Goal: Information Seeking & Learning: Find specific fact

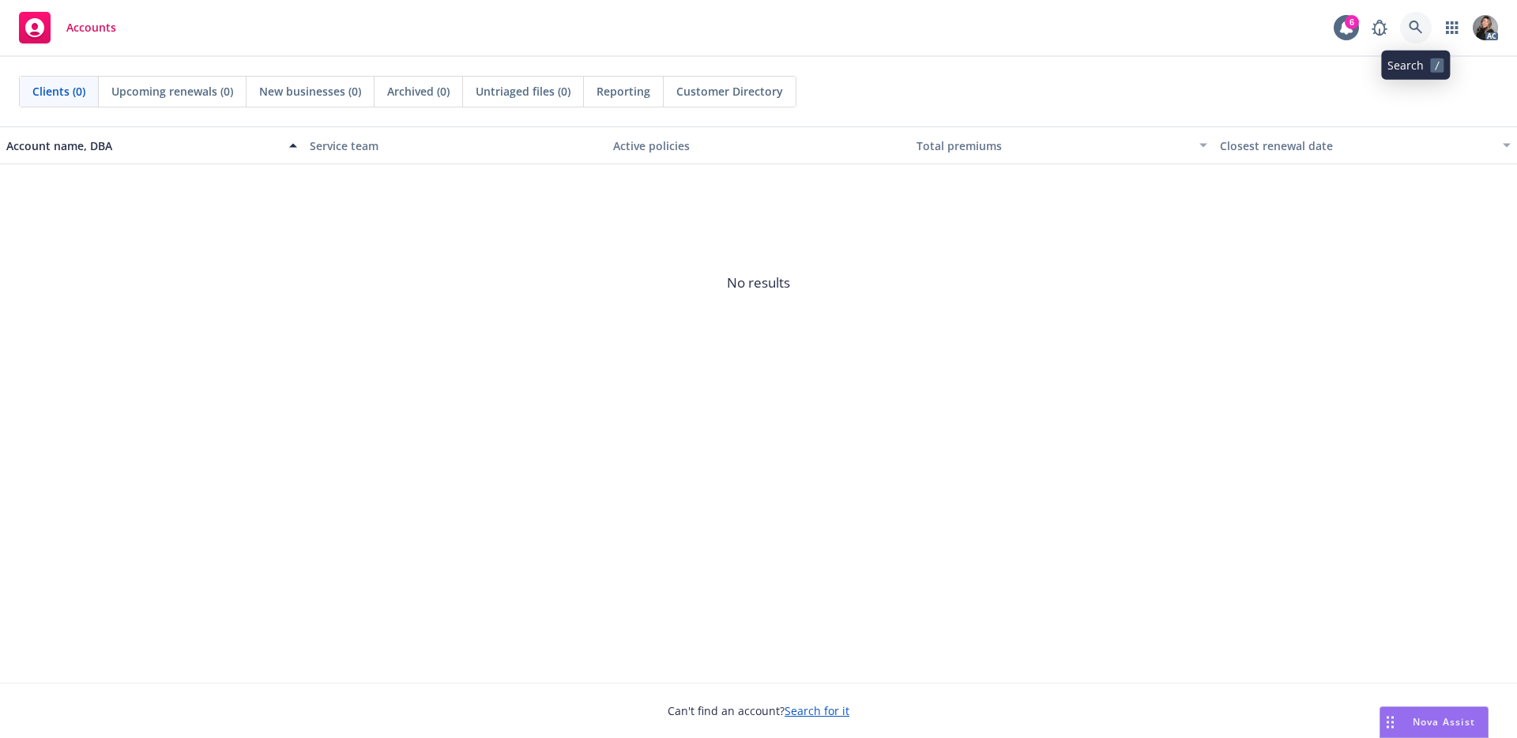
click at [1422, 36] on link at bounding box center [1416, 28] width 32 height 32
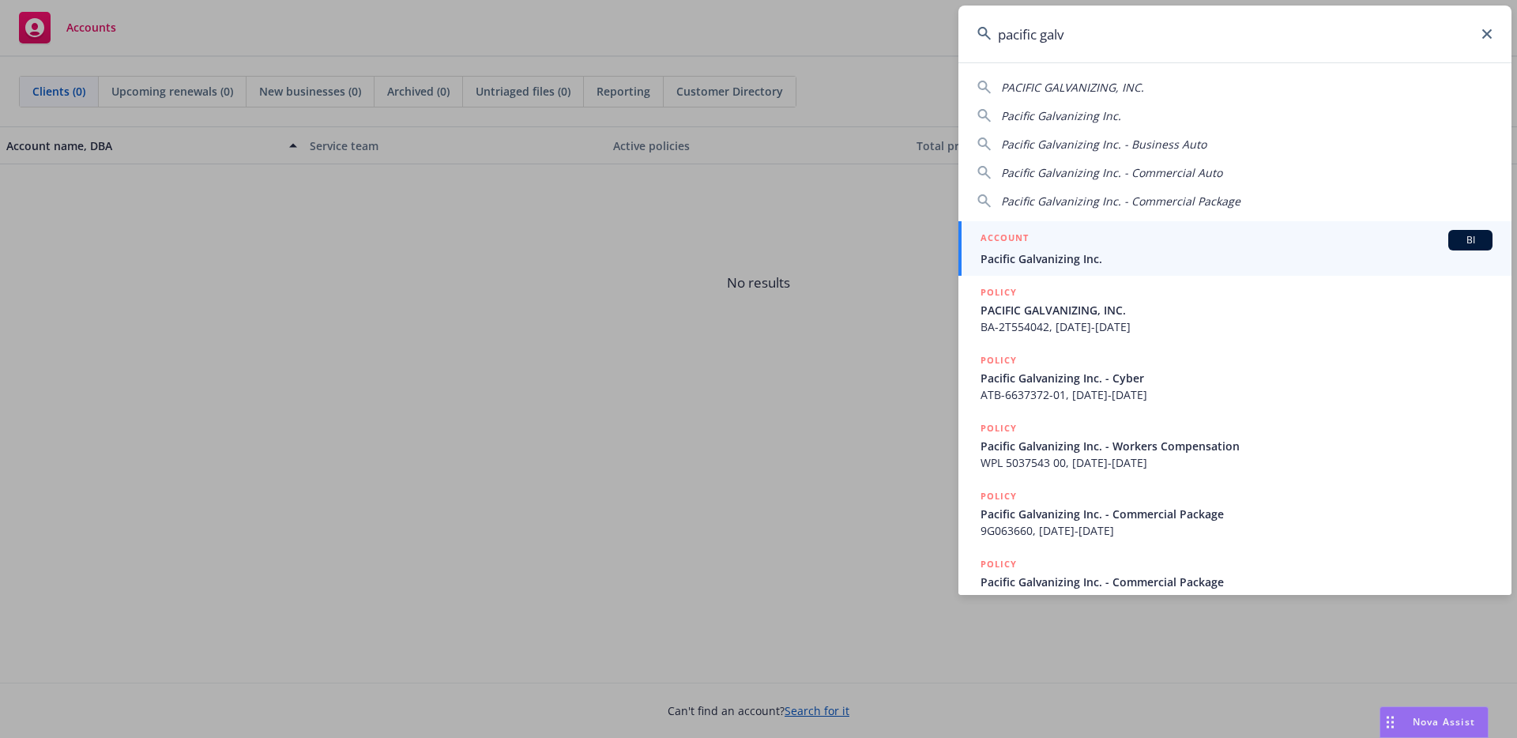
type input "pacific galv"
click at [1209, 240] on div "ACCOUNT BI" at bounding box center [1236, 240] width 512 height 21
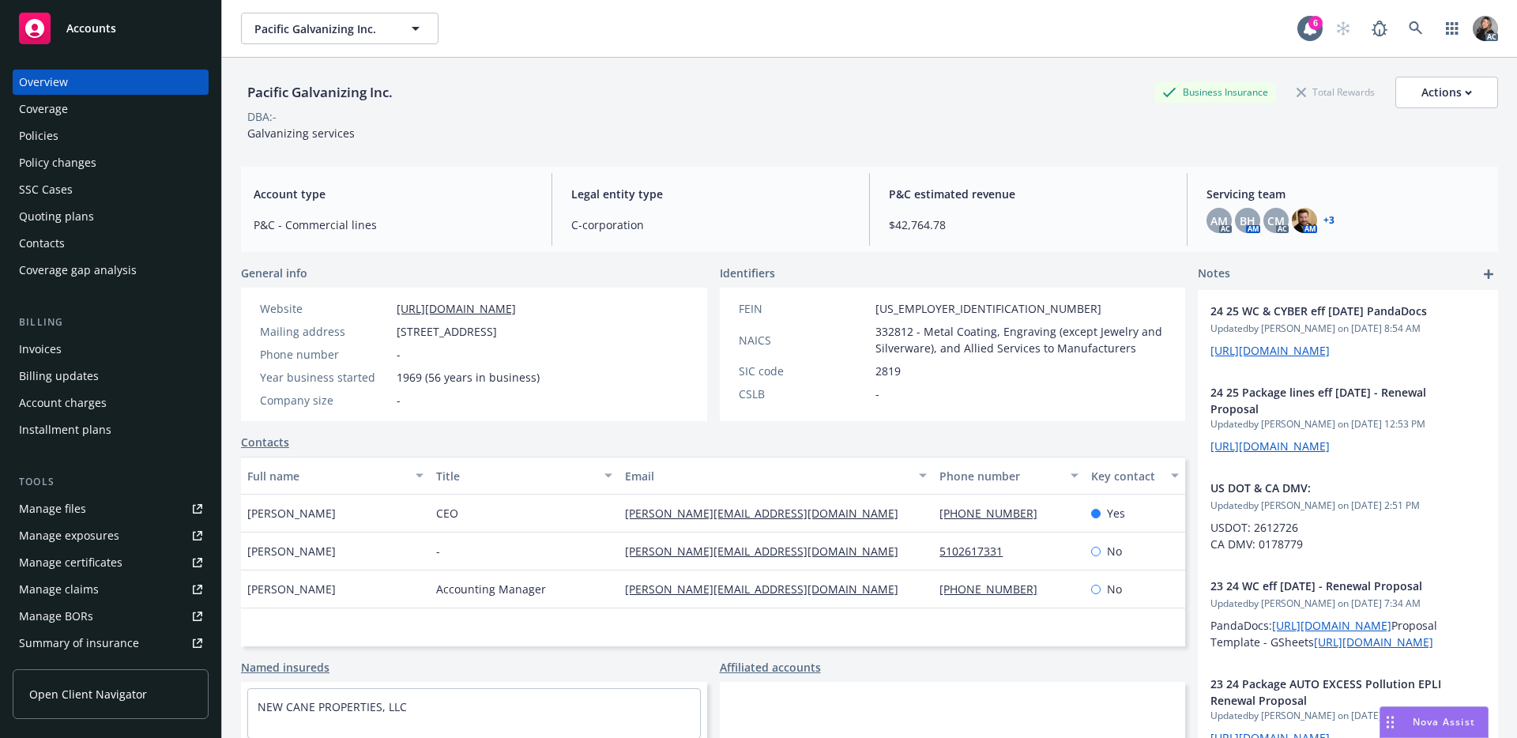
scroll to position [3, 0]
click at [49, 575] on div "Manage claims" at bounding box center [59, 586] width 80 height 25
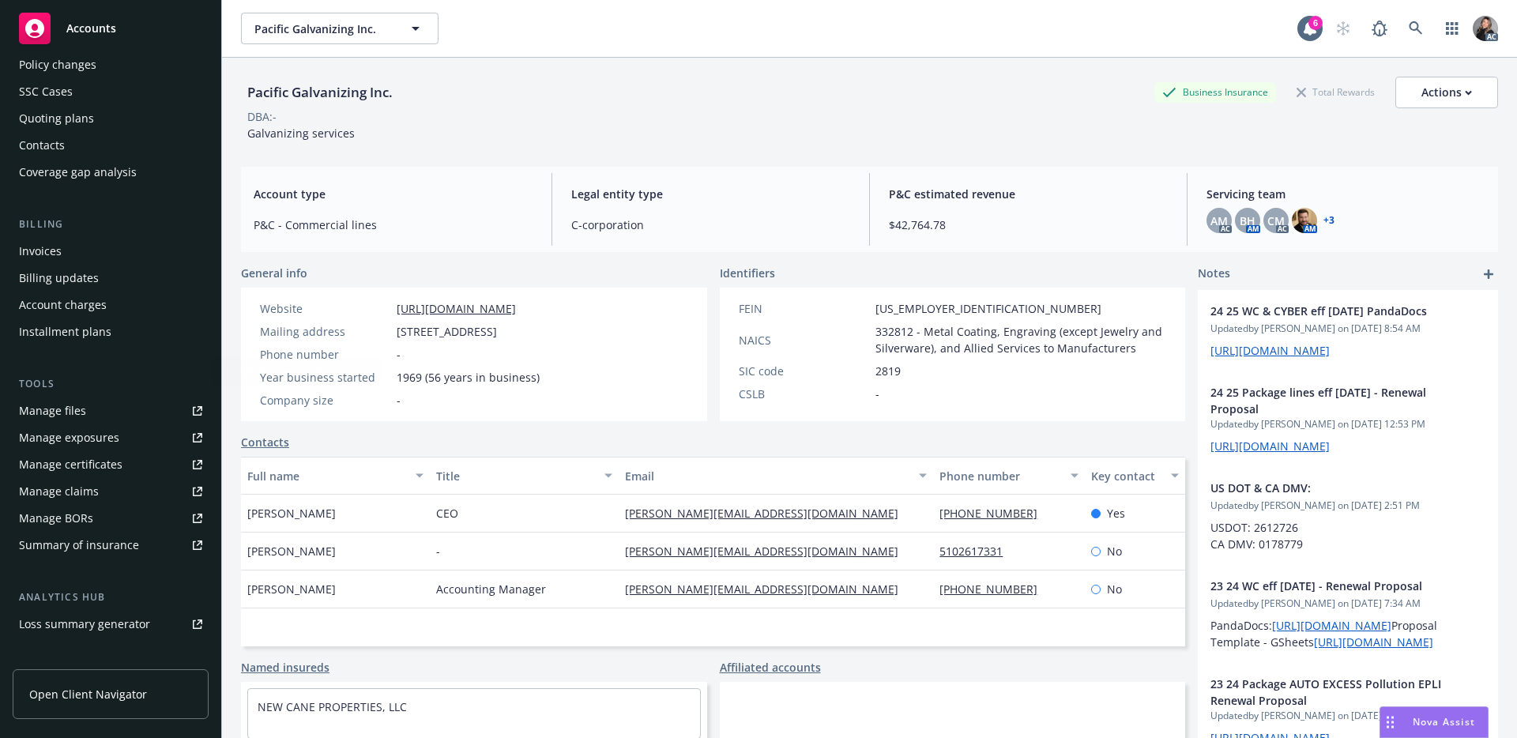
scroll to position [164, 0]
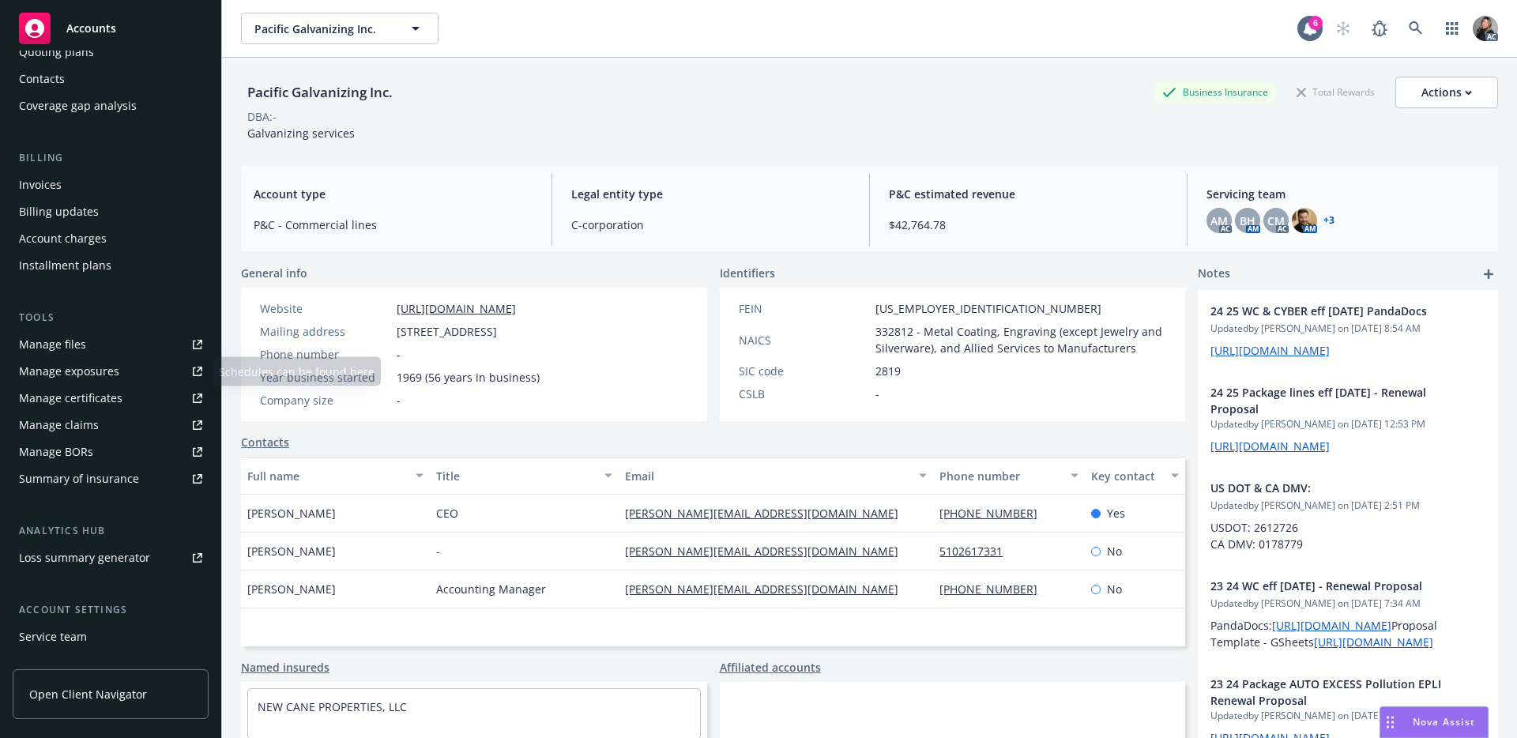
click at [85, 353] on link "Manage files" at bounding box center [111, 344] width 196 height 25
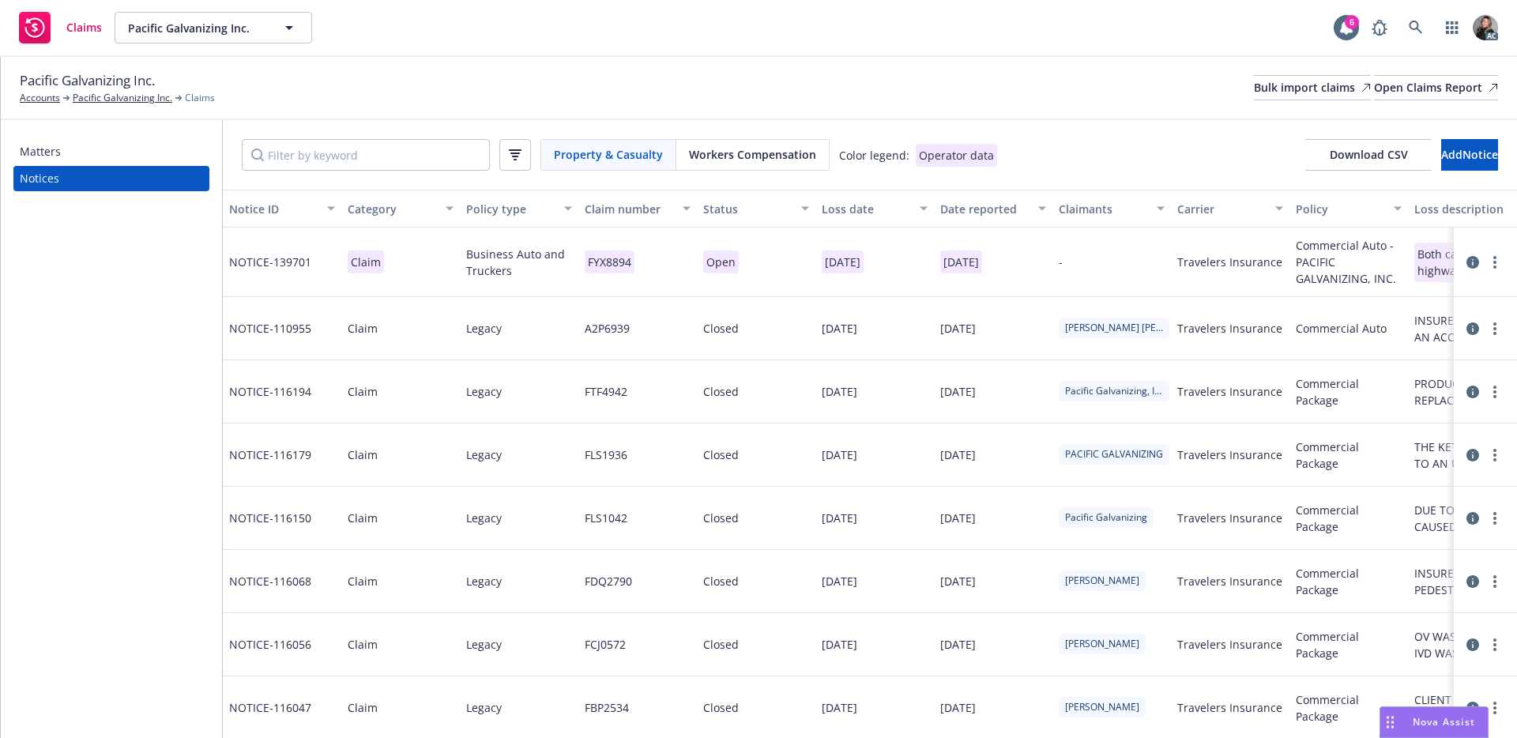
click at [734, 146] on span "Workers Compensation" at bounding box center [752, 154] width 127 height 17
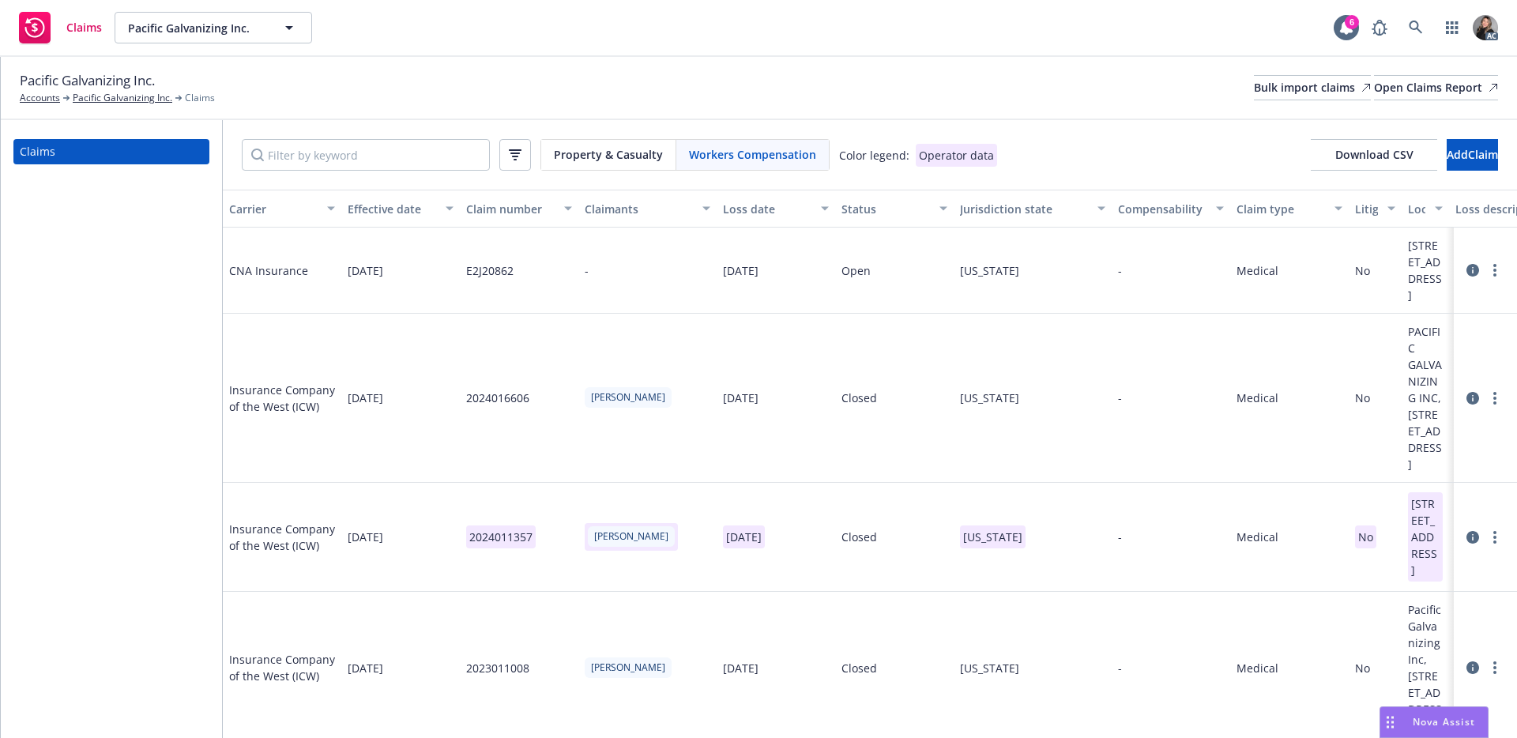
click at [1466, 277] on icon at bounding box center [1472, 270] width 13 height 13
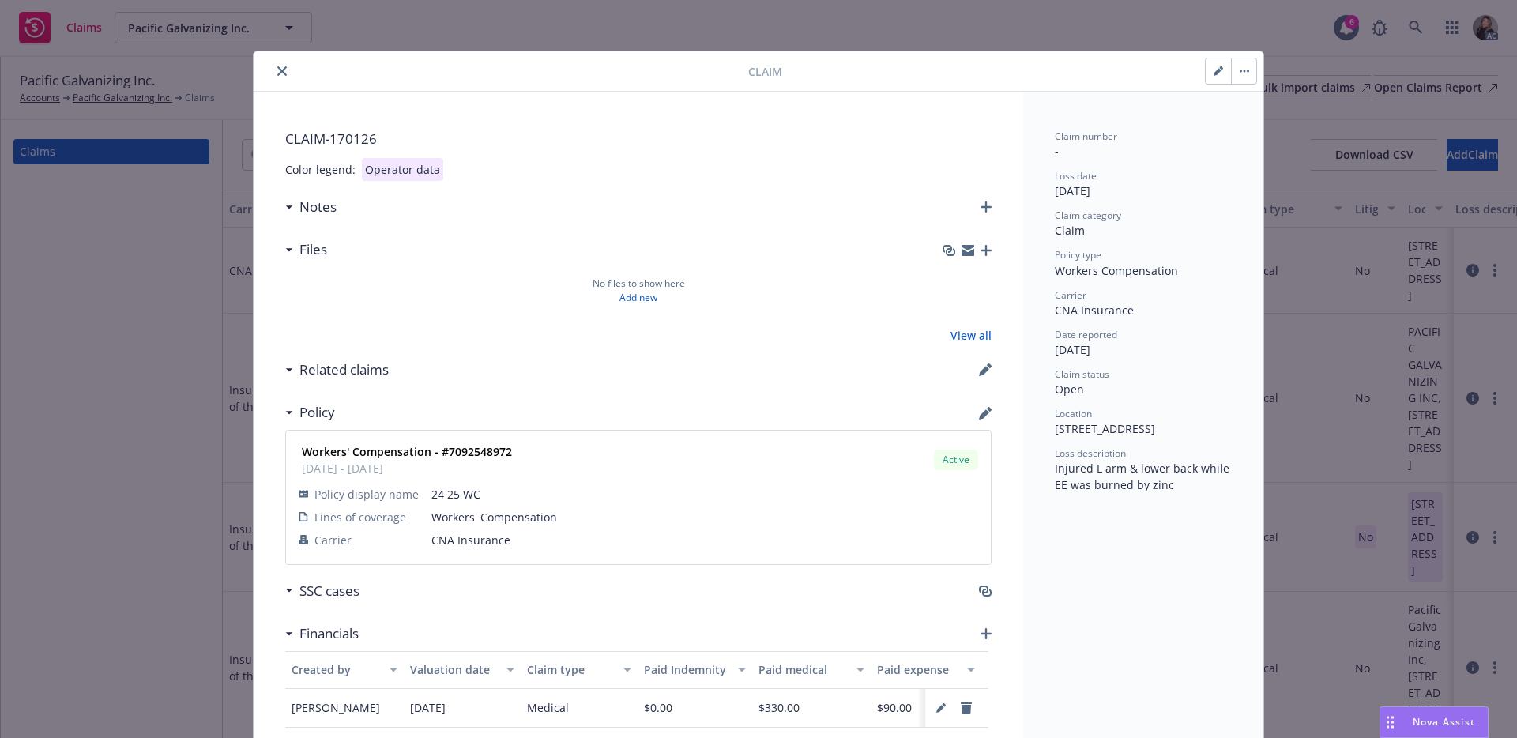
click at [284, 73] on button "close" at bounding box center [282, 71] width 19 height 19
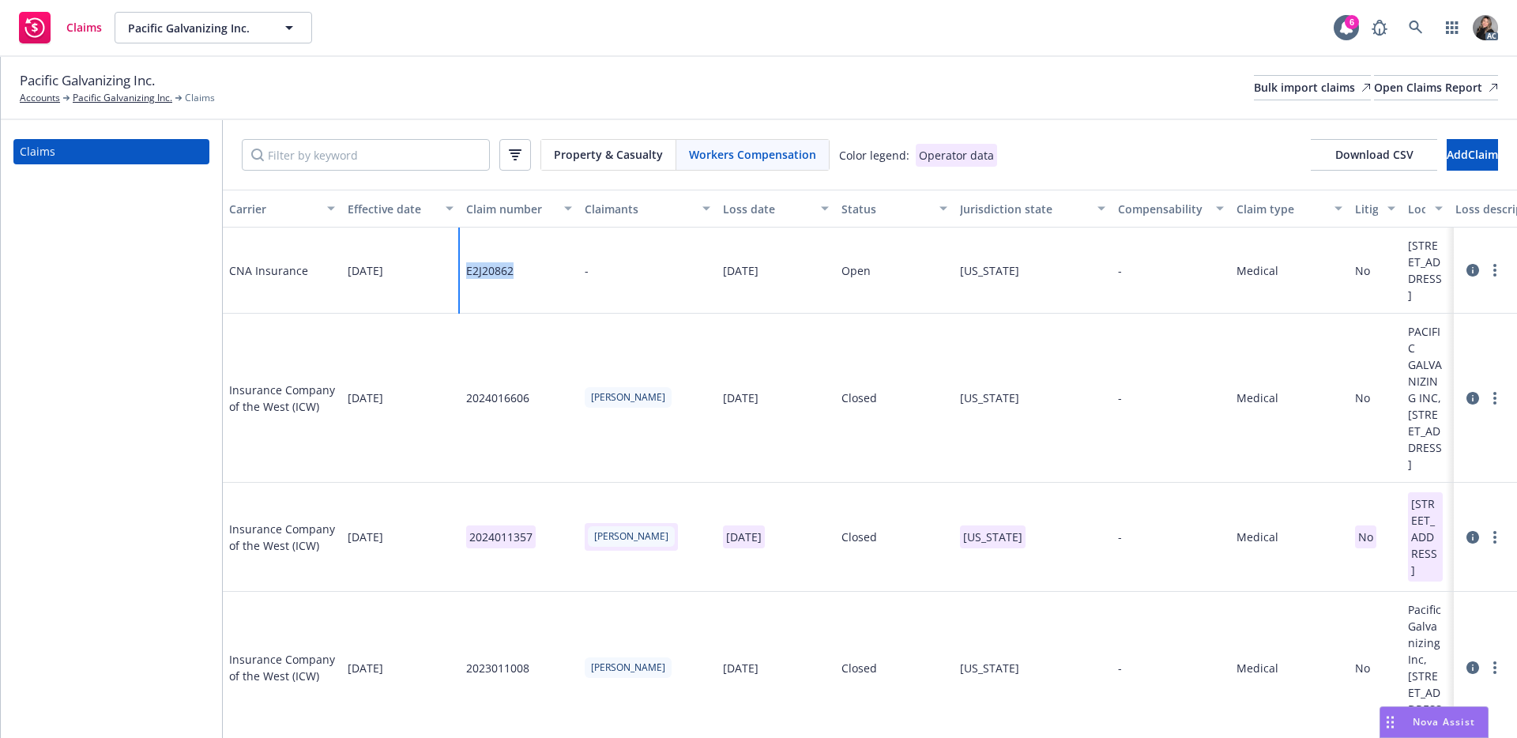
drag, startPoint x: 521, startPoint y: 297, endPoint x: 461, endPoint y: 299, distance: 60.1
click at [461, 299] on div "E2J20862" at bounding box center [519, 271] width 119 height 86
copy div "E2J20862"
click at [1466, 277] on icon at bounding box center [1472, 270] width 13 height 13
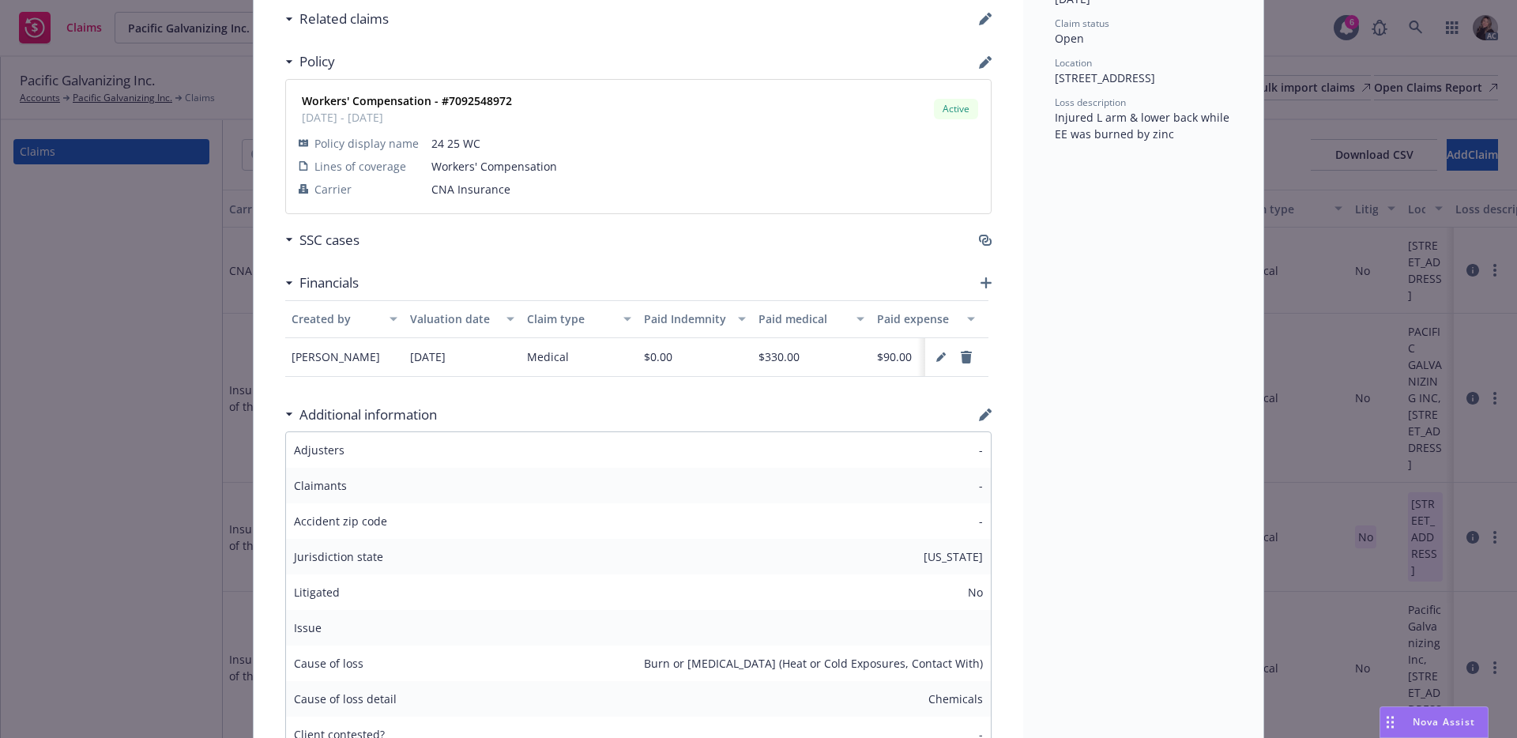
scroll to position [672, 0]
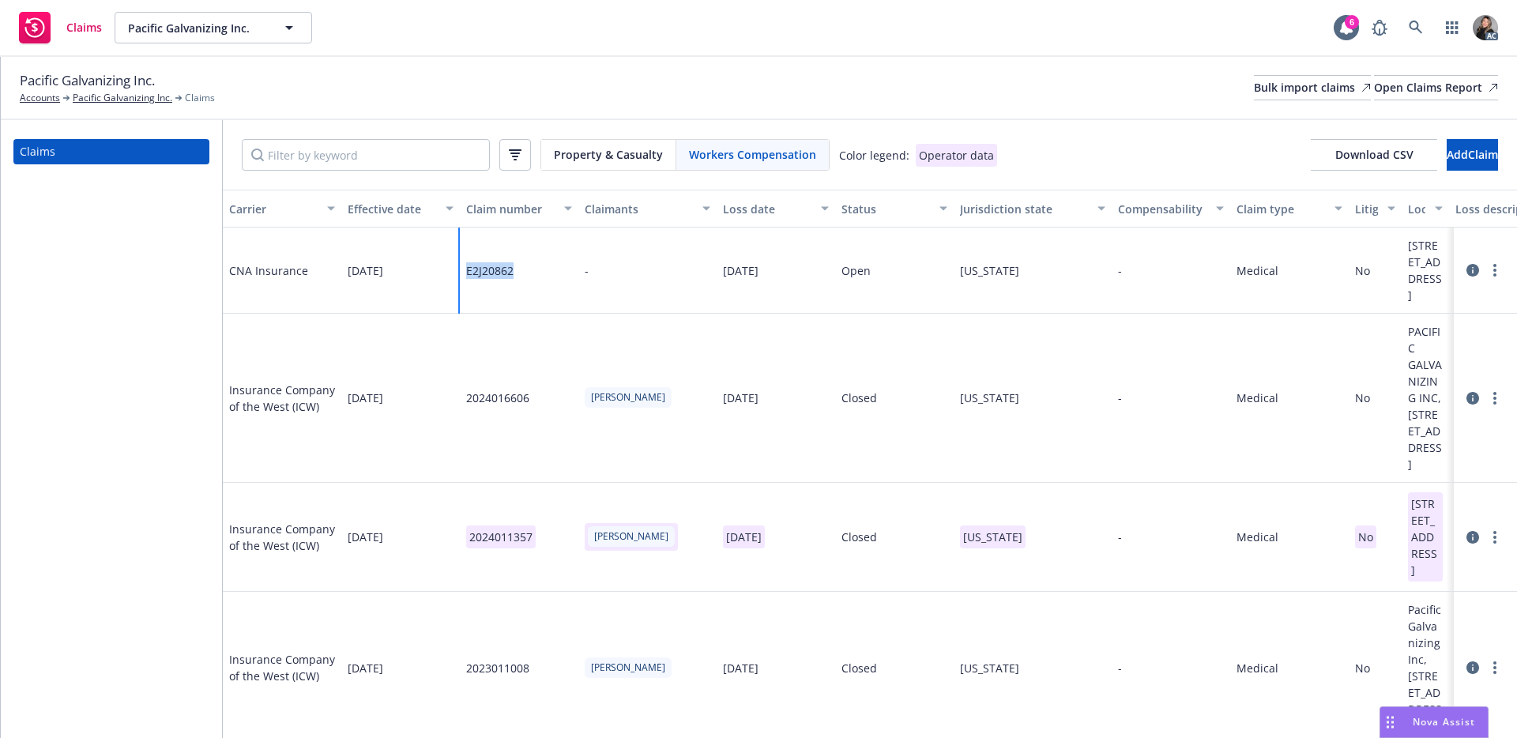
drag, startPoint x: 519, startPoint y: 295, endPoint x: 466, endPoint y: 295, distance: 52.9
click at [466, 295] on div "E2J20862" at bounding box center [519, 271] width 119 height 86
copy div "E2J20862"
click at [311, 91] on div "Pacific Galvanizing Inc. Accounts Pacific Galvanizing Inc. Claims Bulk import c…" at bounding box center [759, 87] width 1478 height 35
drag, startPoint x: 461, startPoint y: 295, endPoint x: 516, endPoint y: 299, distance: 54.7
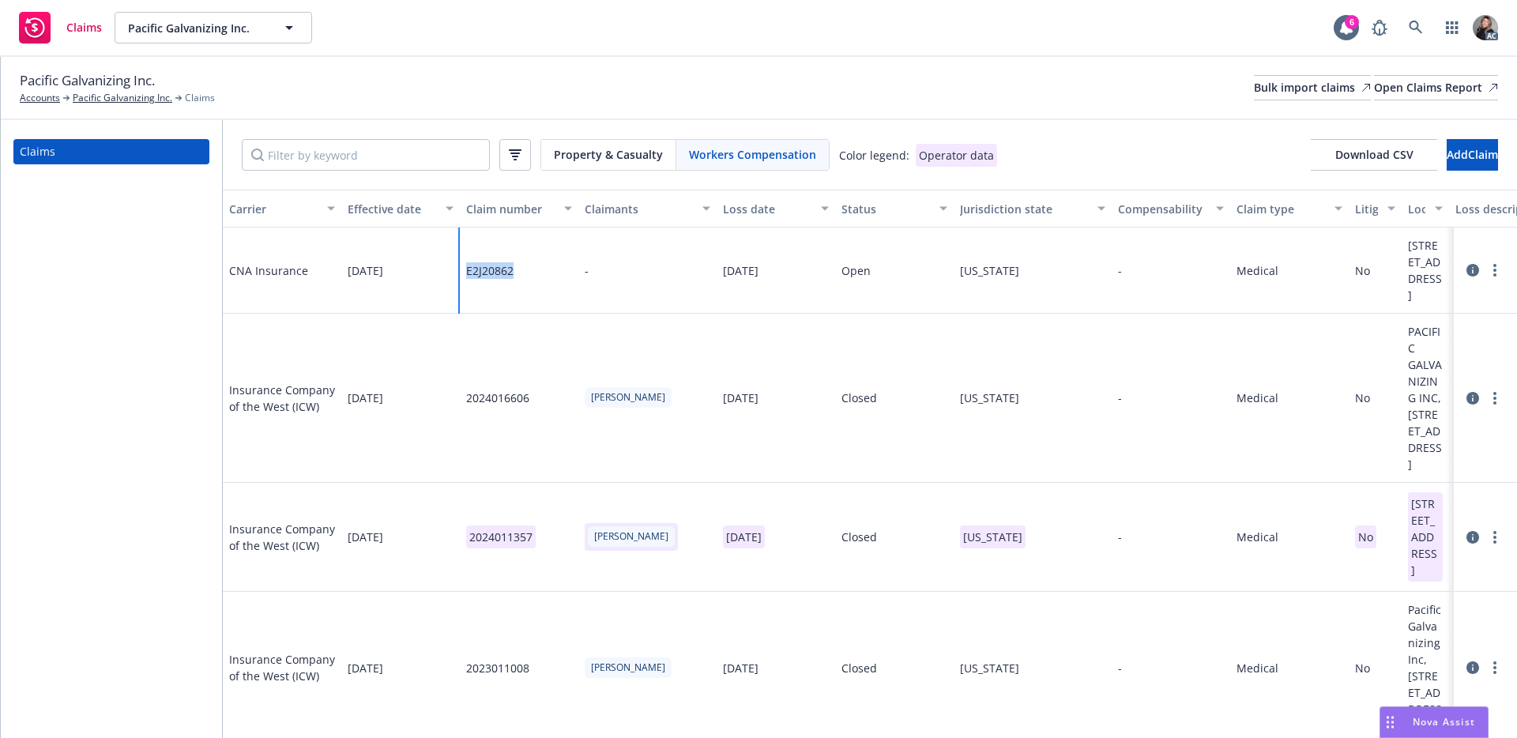
click at [516, 299] on div "E2J20862" at bounding box center [519, 271] width 119 height 86
copy div "E2J20862"
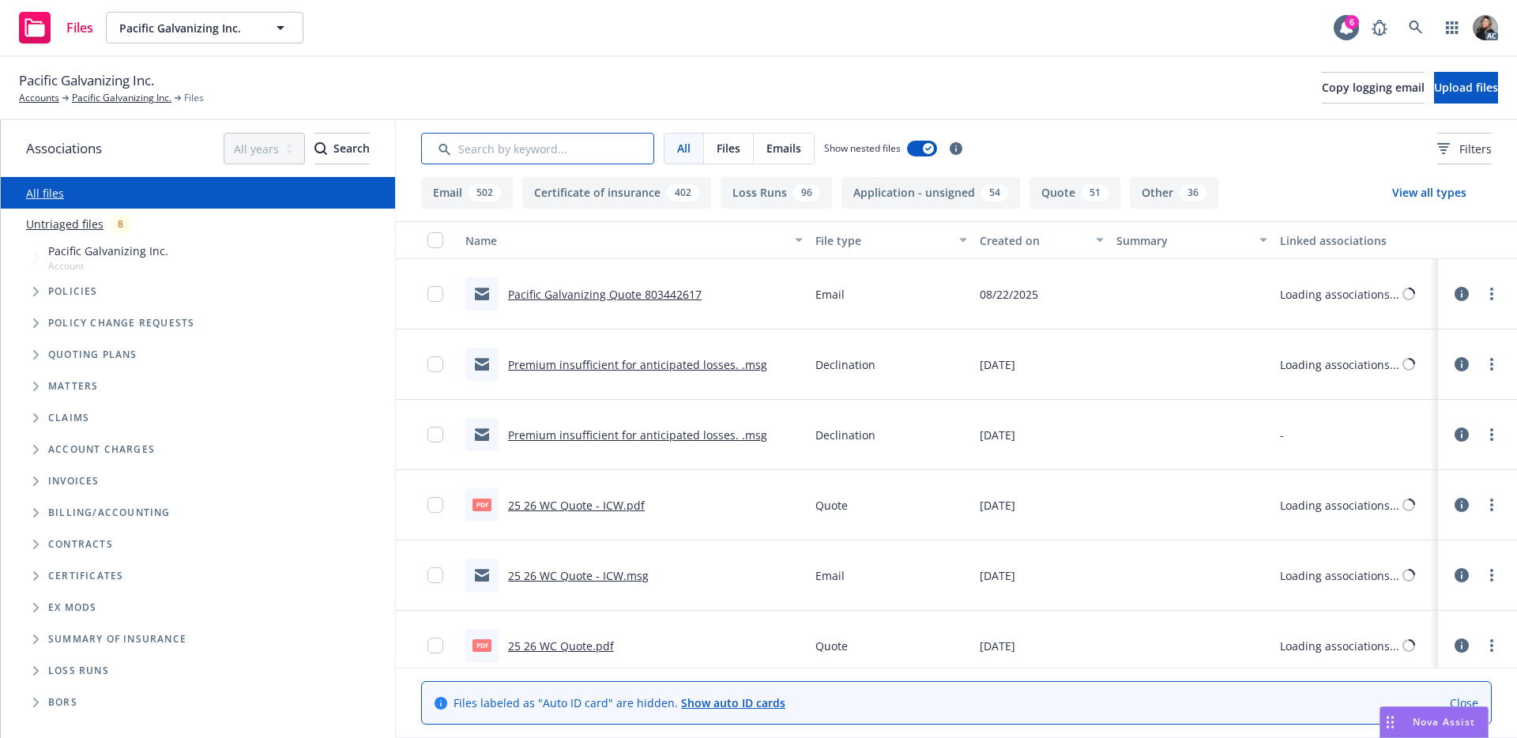
click at [578, 152] on input "Search by keyword..." at bounding box center [537, 149] width 233 height 32
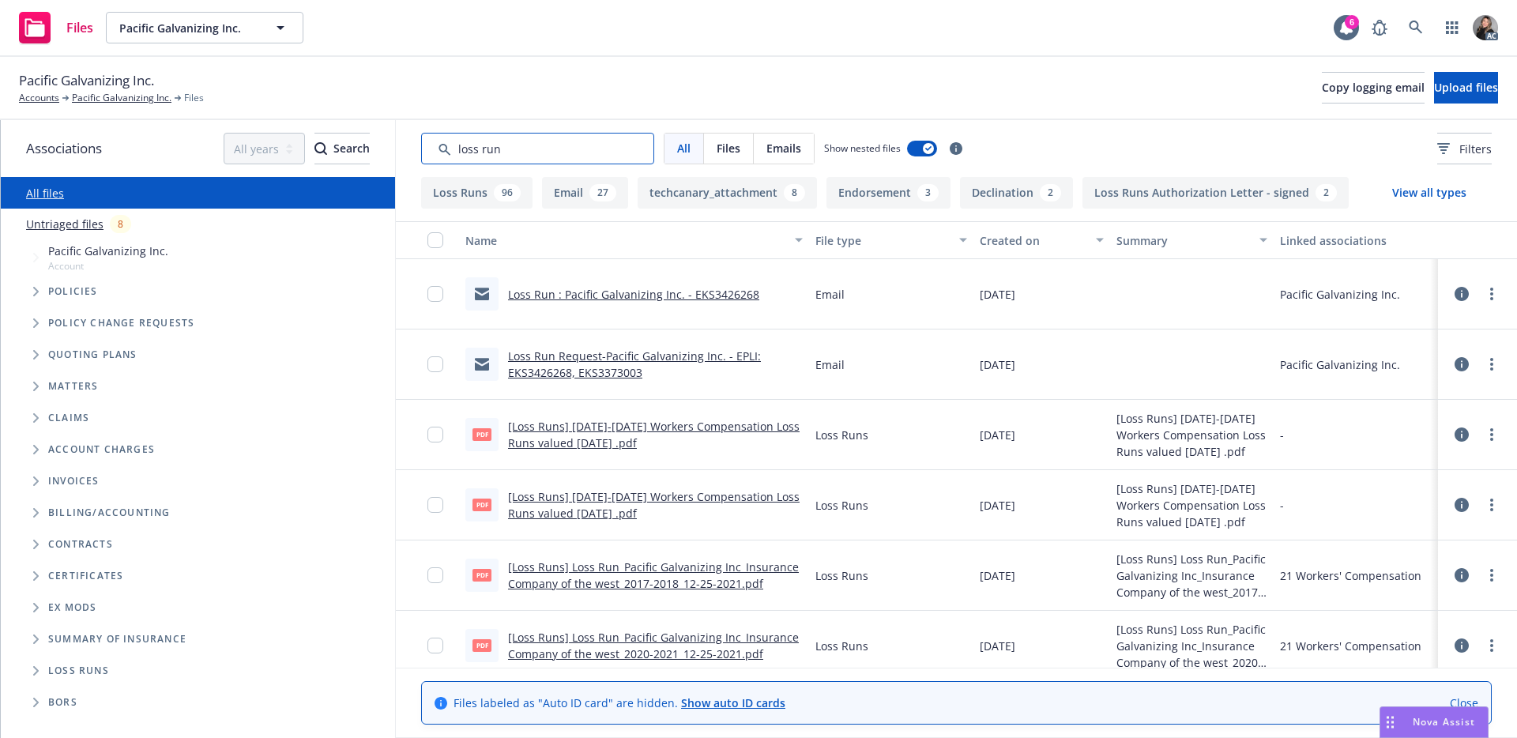
type input "loss run"
click at [1043, 243] on div "Created on" at bounding box center [1033, 240] width 107 height 17
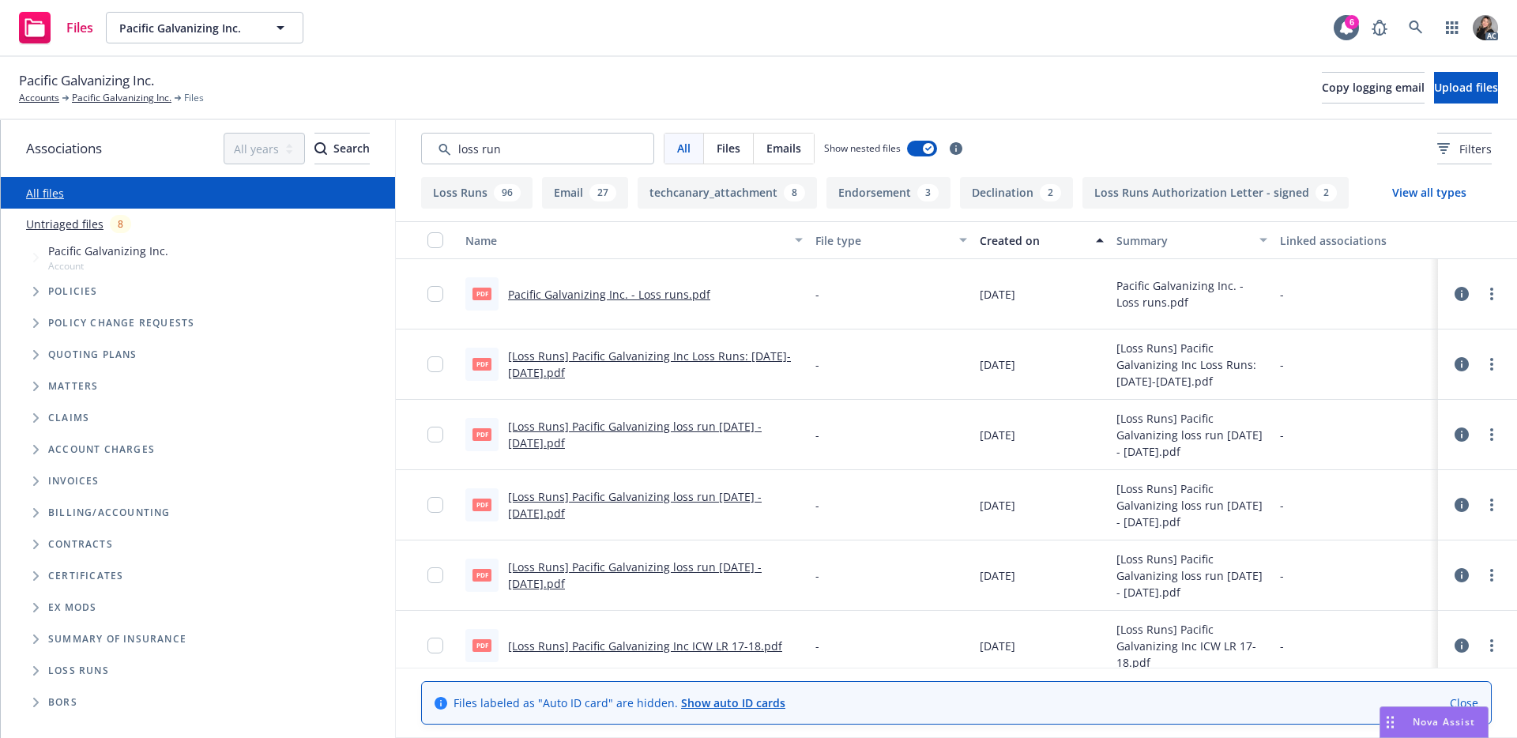
click at [1043, 243] on div "Created on" at bounding box center [1033, 240] width 107 height 17
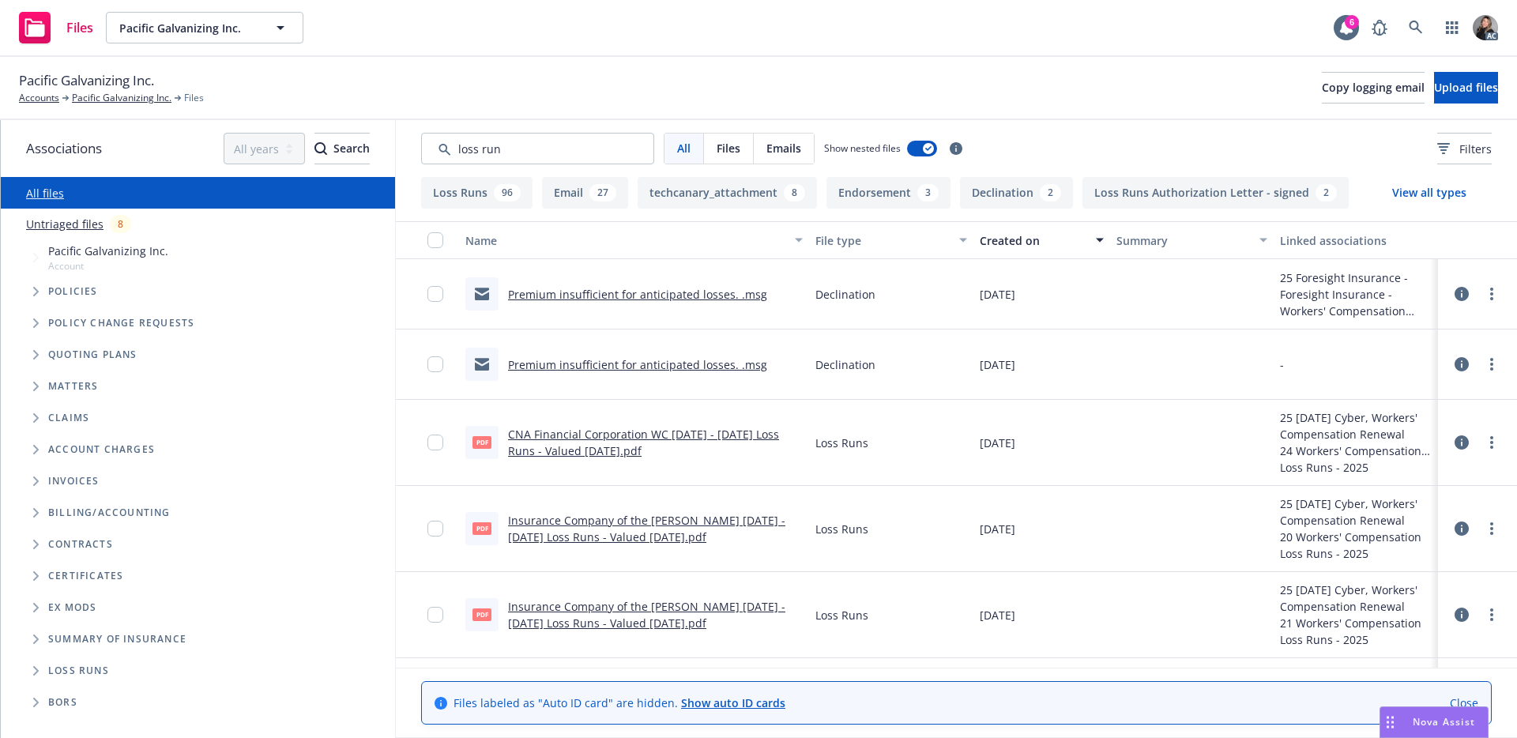
click at [697, 435] on link "CNA Financial Corporation WC 2024 - 2025 Loss Runs - Valued 2025-07-31.pdf" at bounding box center [643, 443] width 271 height 32
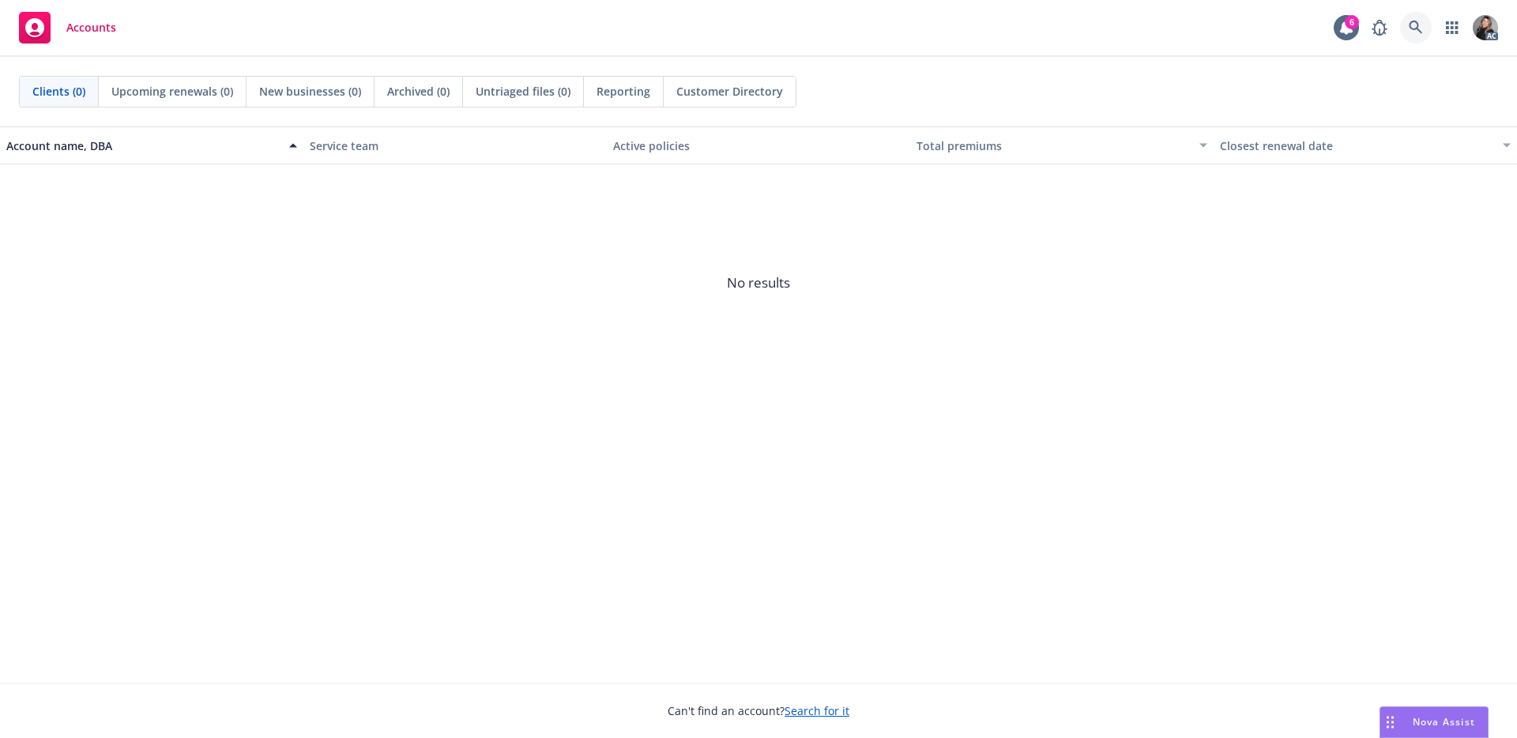
click at [1420, 34] on icon at bounding box center [1416, 28] width 14 height 14
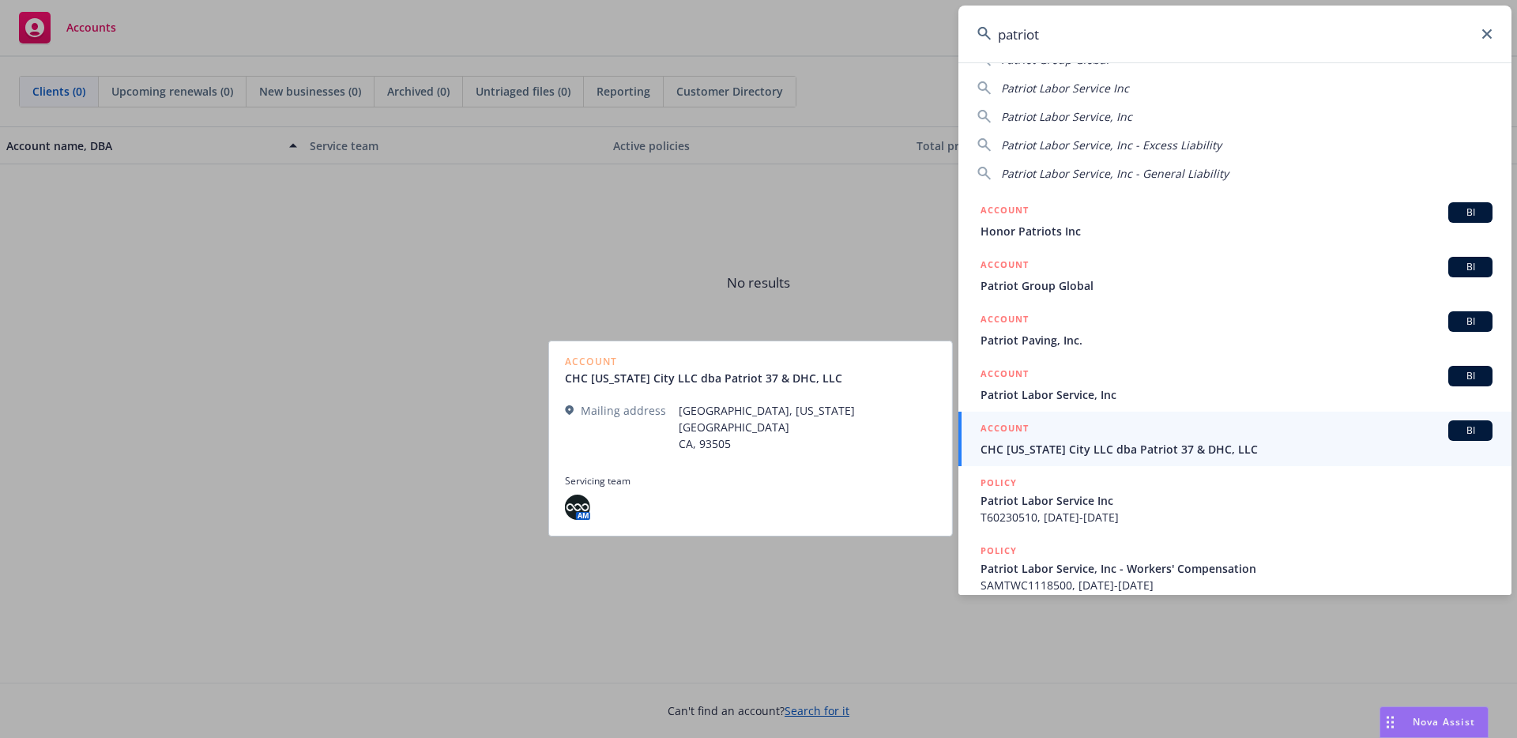
scroll to position [31, 0]
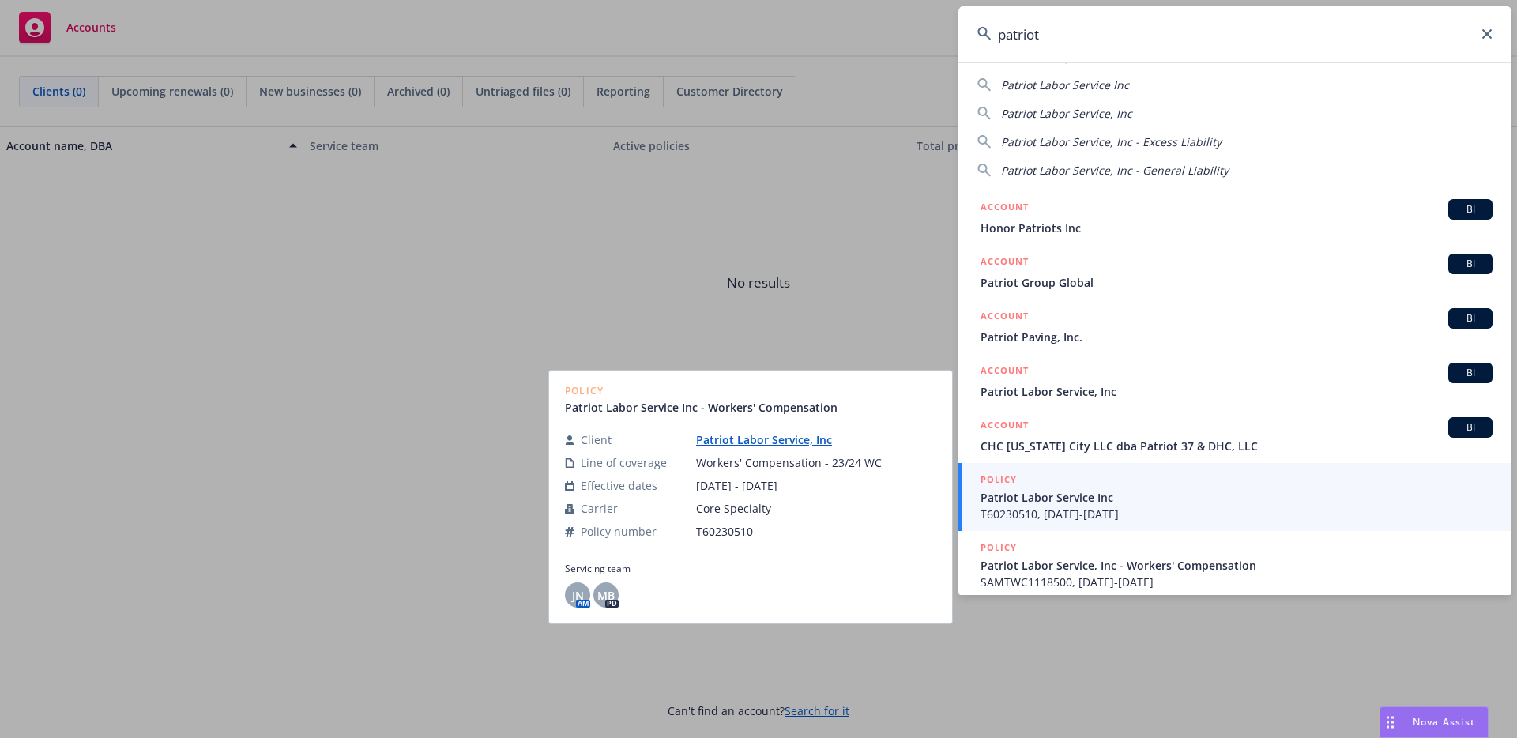
type input "patriot"
click at [1064, 509] on span "T60230510, 08/15/2023-08/15/2024" at bounding box center [1236, 514] width 512 height 17
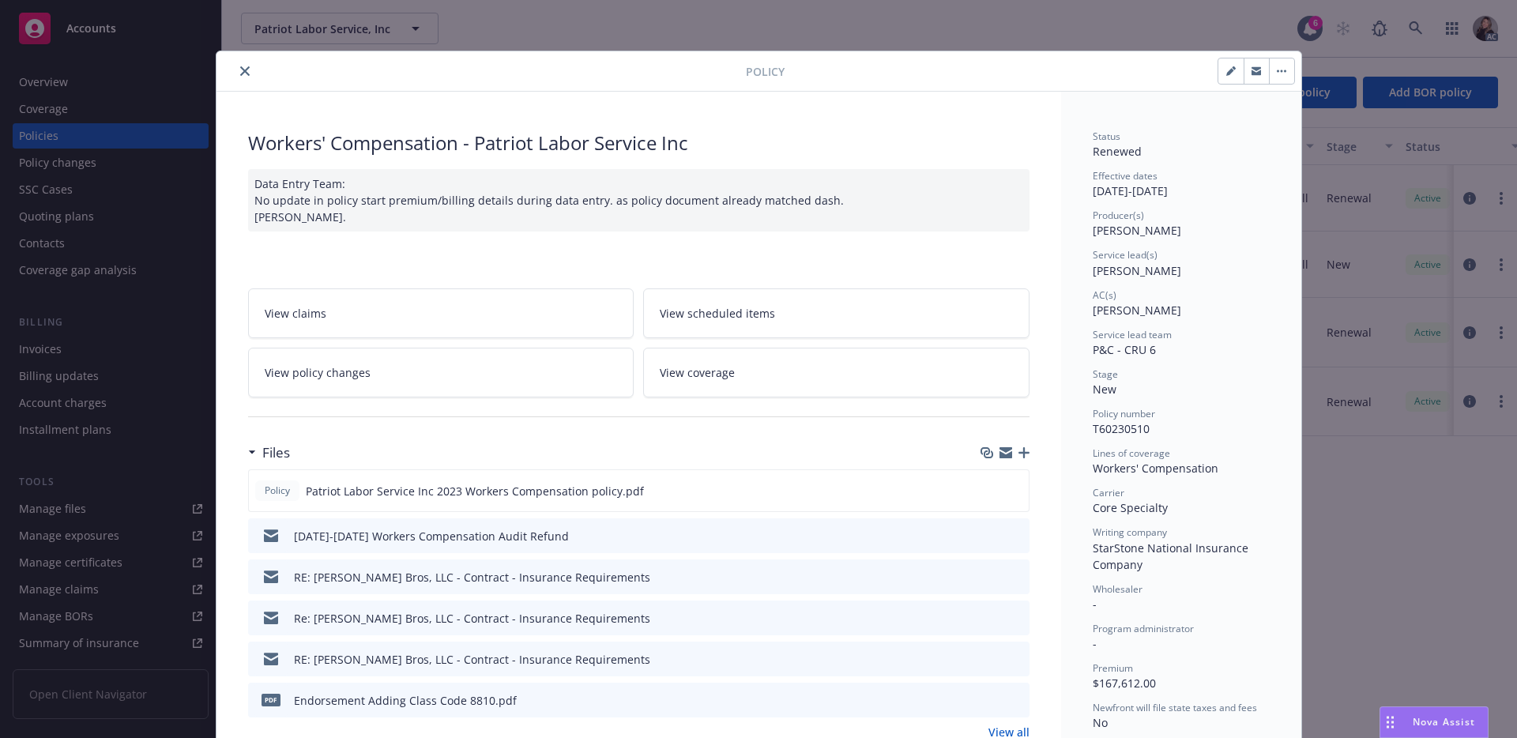
scroll to position [3, 0]
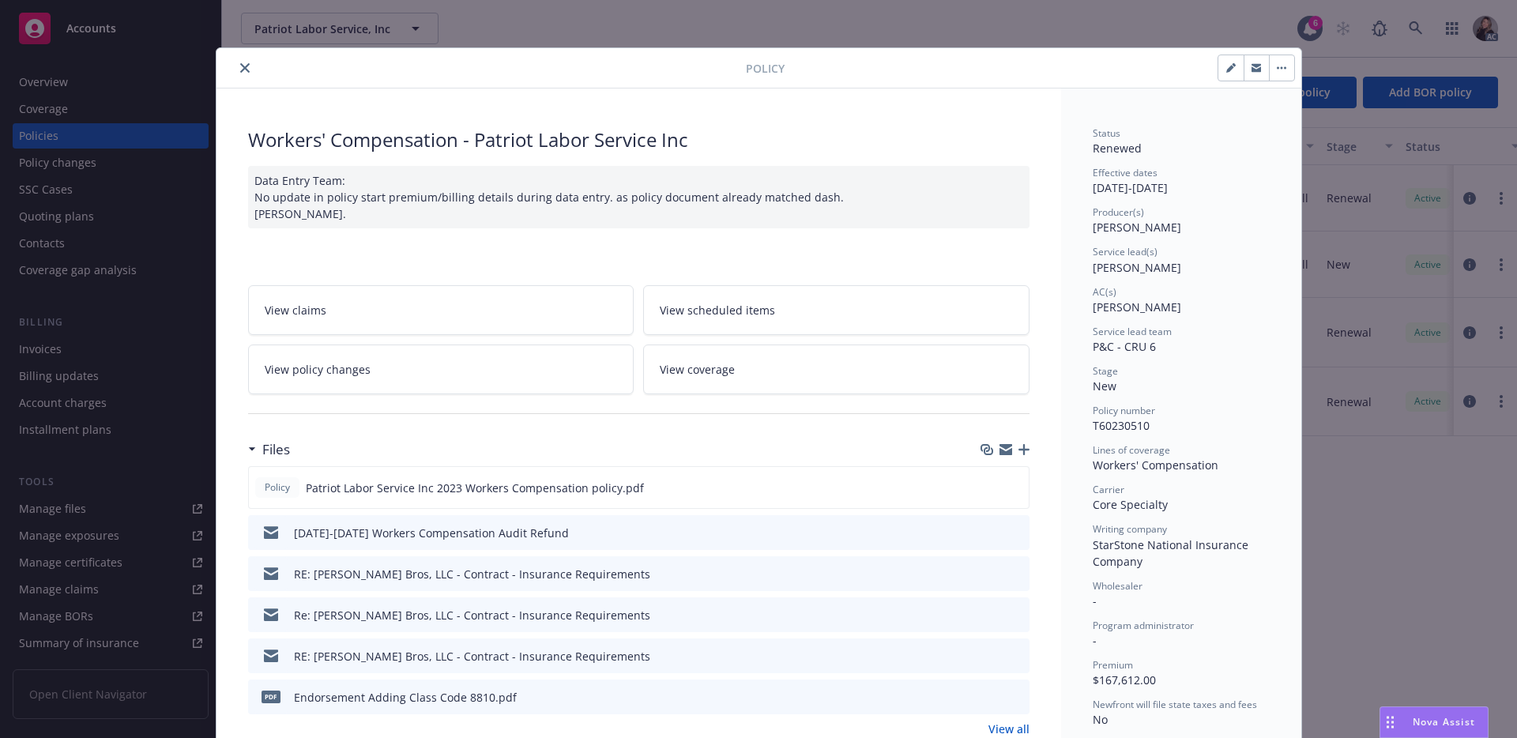
click at [240, 73] on button "close" at bounding box center [244, 67] width 19 height 19
